Goal: Transaction & Acquisition: Subscribe to service/newsletter

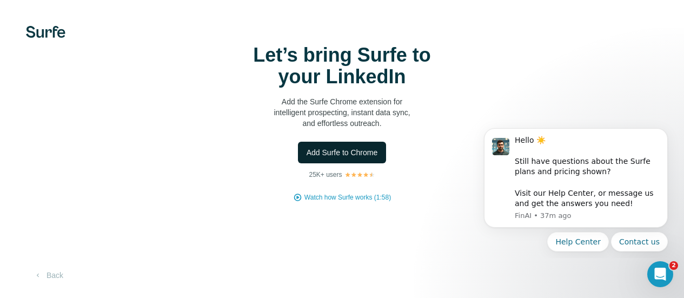
click at [298, 163] on button "Add Surfe to Chrome" at bounding box center [342, 153] width 89 height 22
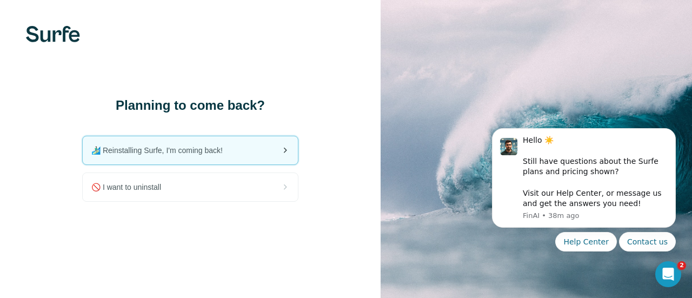
click at [254, 142] on div "🏄🏻‍♂️ Reinstalling Surfe, I'm coming back!" at bounding box center [190, 150] width 215 height 28
